Goal: Information Seeking & Learning: Learn about a topic

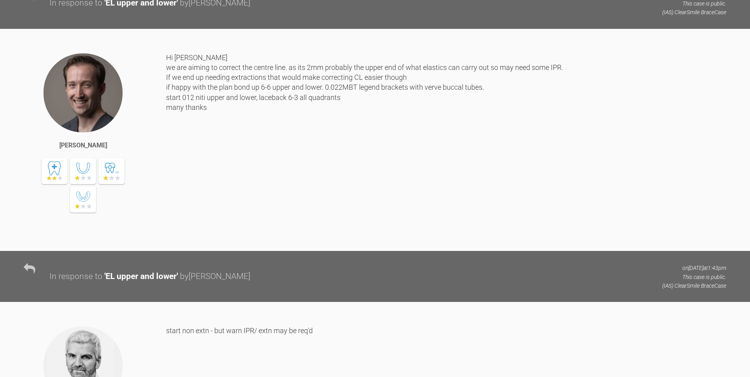
scroll to position [711, 0]
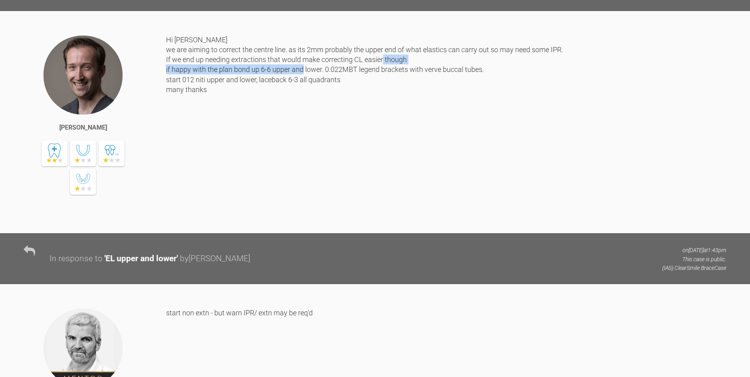
drag, startPoint x: 167, startPoint y: 191, endPoint x: 330, endPoint y: 190, distance: 162.4
click at [330, 190] on div "Hi Ross we are aiming to correct the centre line. as its 2mm probably the upper…" at bounding box center [446, 128] width 560 height 187
drag, startPoint x: 330, startPoint y: 190, endPoint x: 437, endPoint y: 195, distance: 107.2
click at [330, 190] on div "Hi Ross we are aiming to correct the centre line. as its 2mm probably the upper…" at bounding box center [446, 128] width 560 height 187
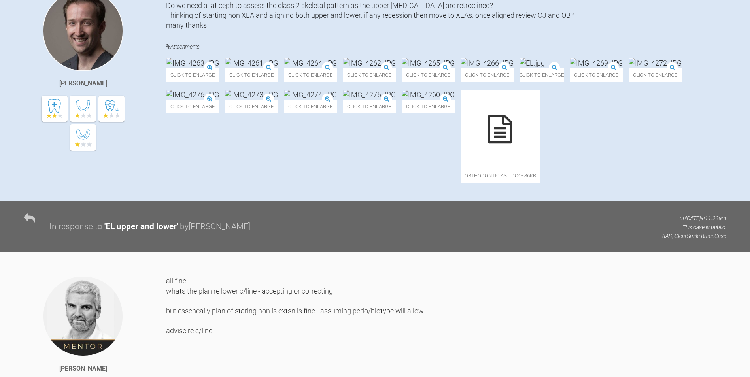
scroll to position [198, 0]
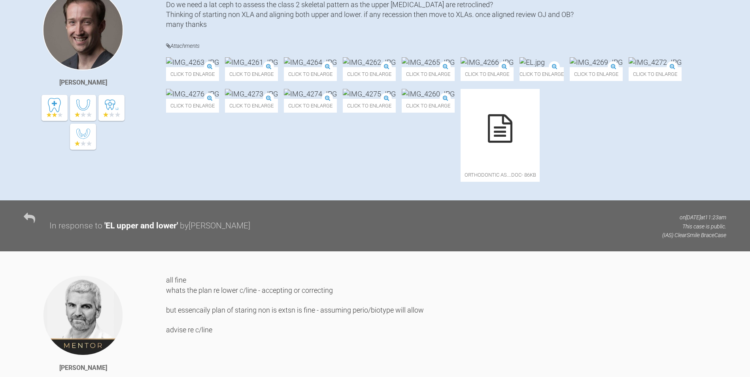
click at [628, 67] on img at bounding box center [654, 62] width 53 height 10
